Goal: Transaction & Acquisition: Purchase product/service

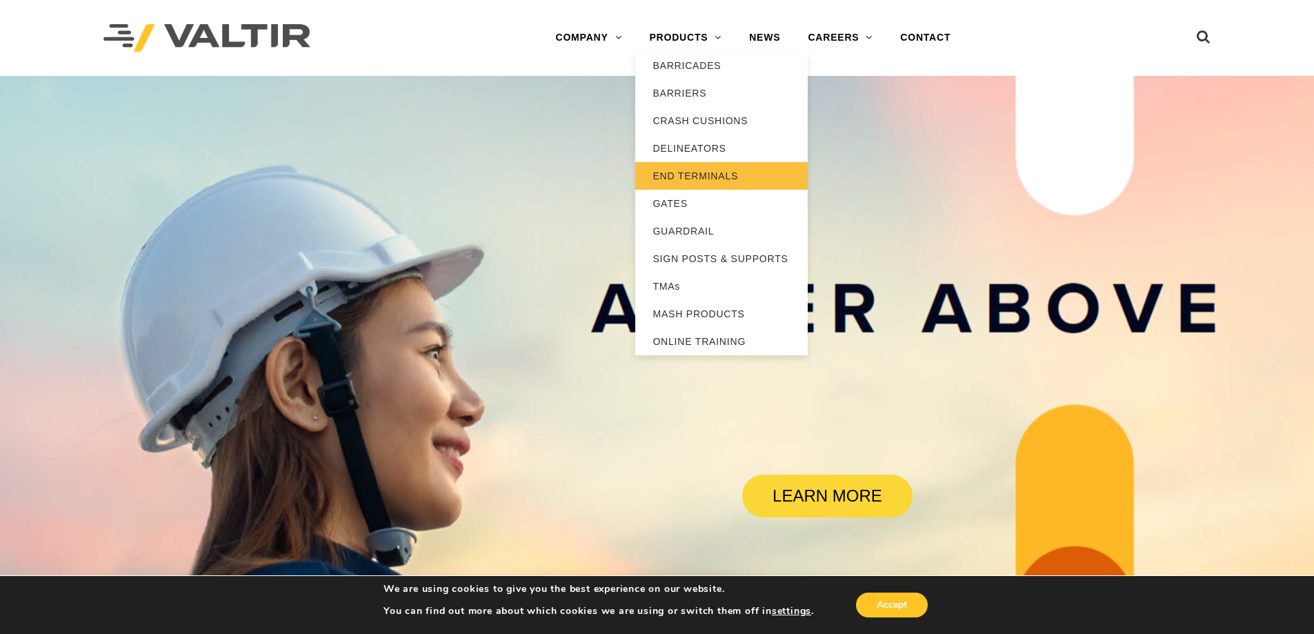
click at [689, 177] on link "END TERMINALS" at bounding box center [721, 176] width 172 height 28
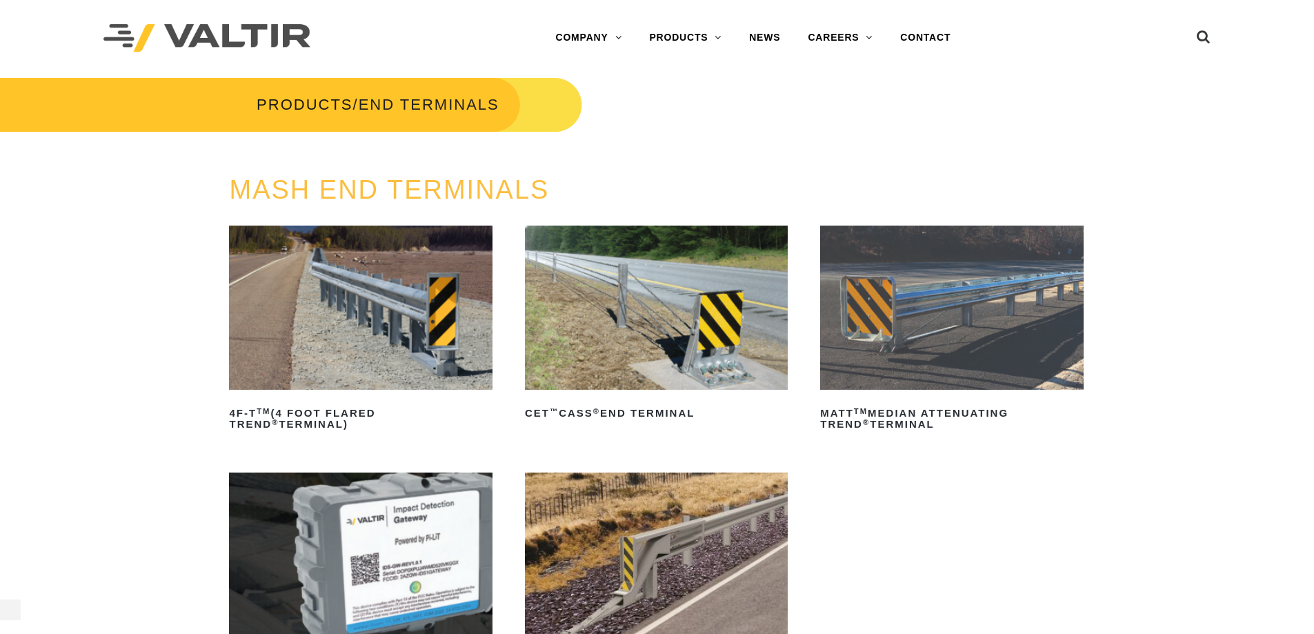
click at [333, 368] on img at bounding box center [360, 307] width 263 height 164
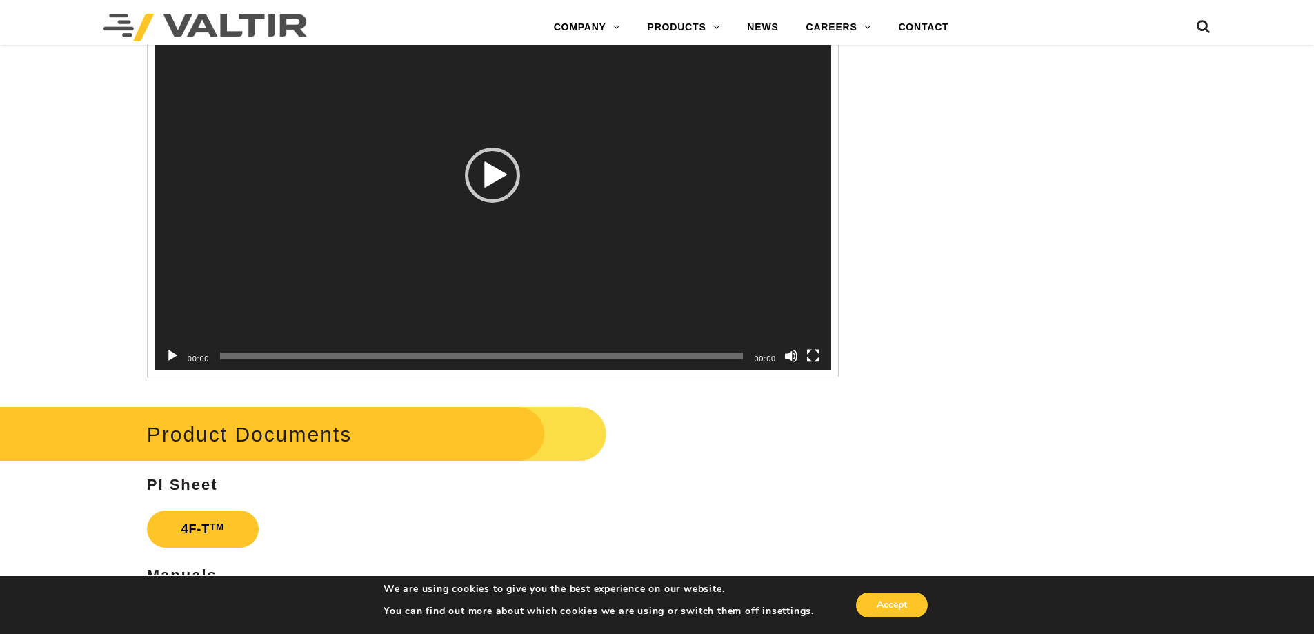
scroll to position [2482, 0]
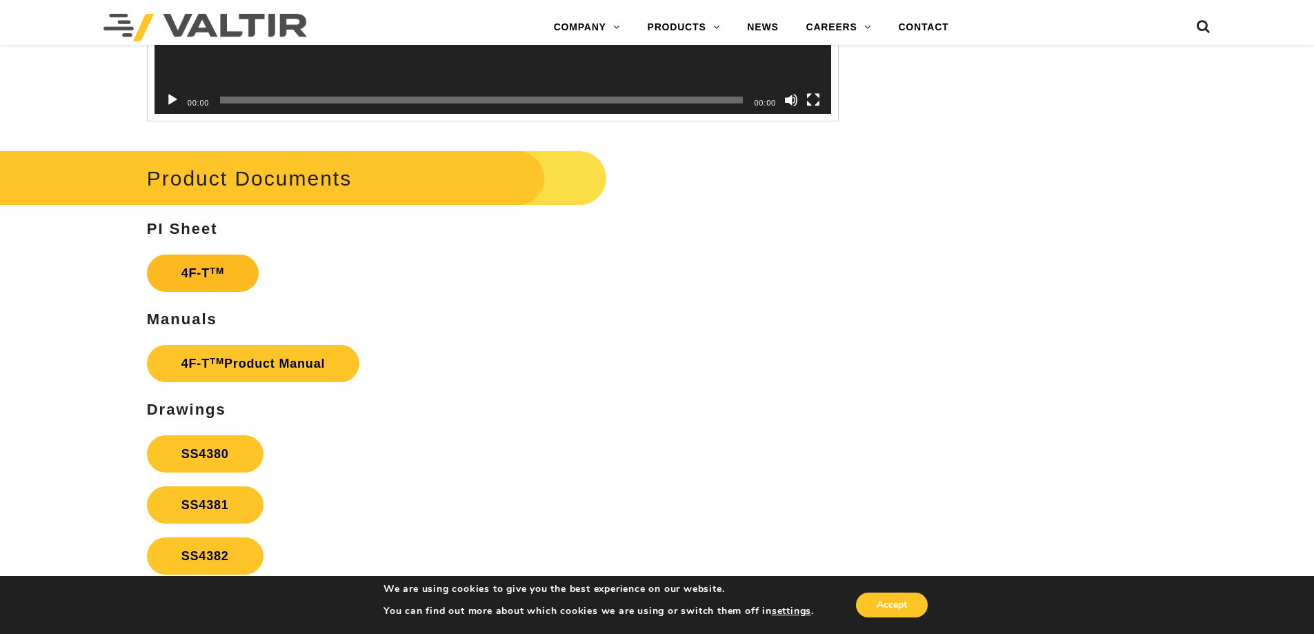
click at [216, 269] on sup "TM" at bounding box center [217, 270] width 14 height 10
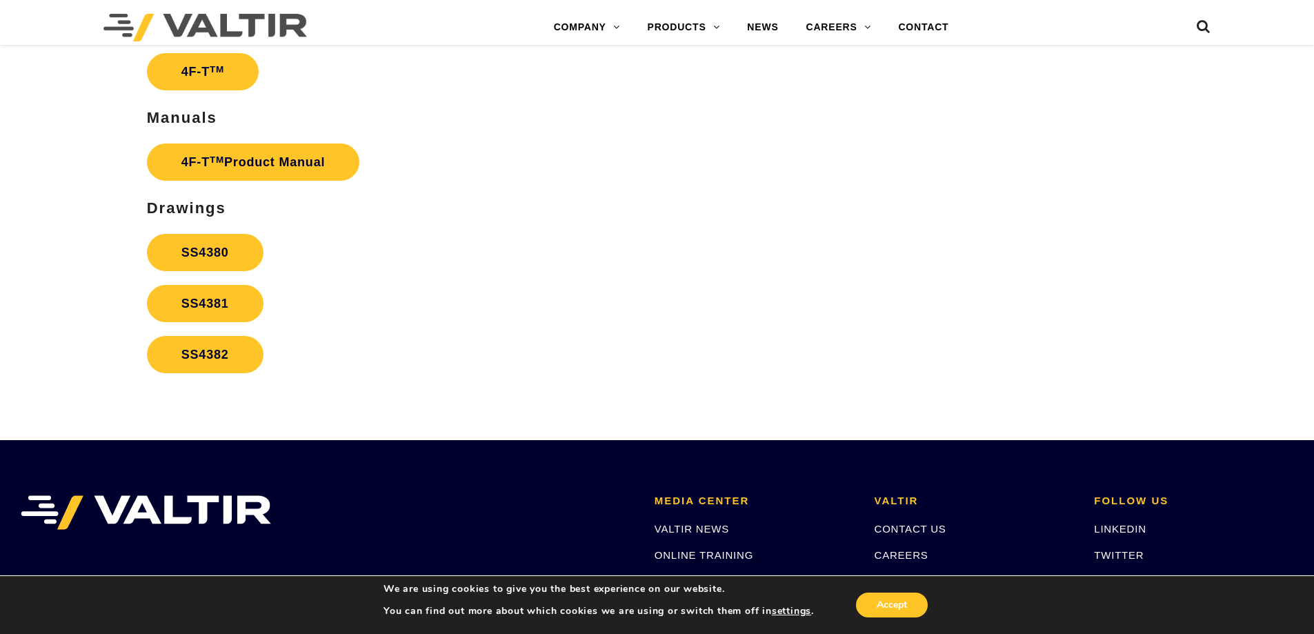
scroll to position [2689, 0]
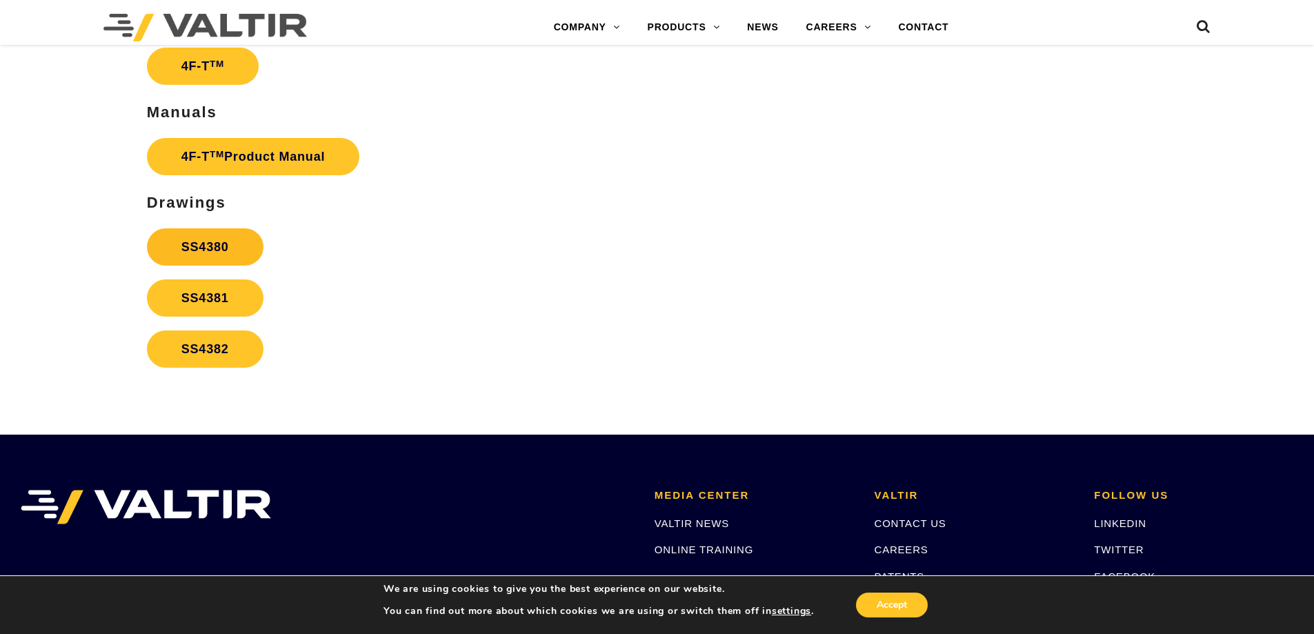
click at [239, 248] on link "SS4380" at bounding box center [205, 246] width 117 height 37
